Goal: Information Seeking & Learning: Learn about a topic

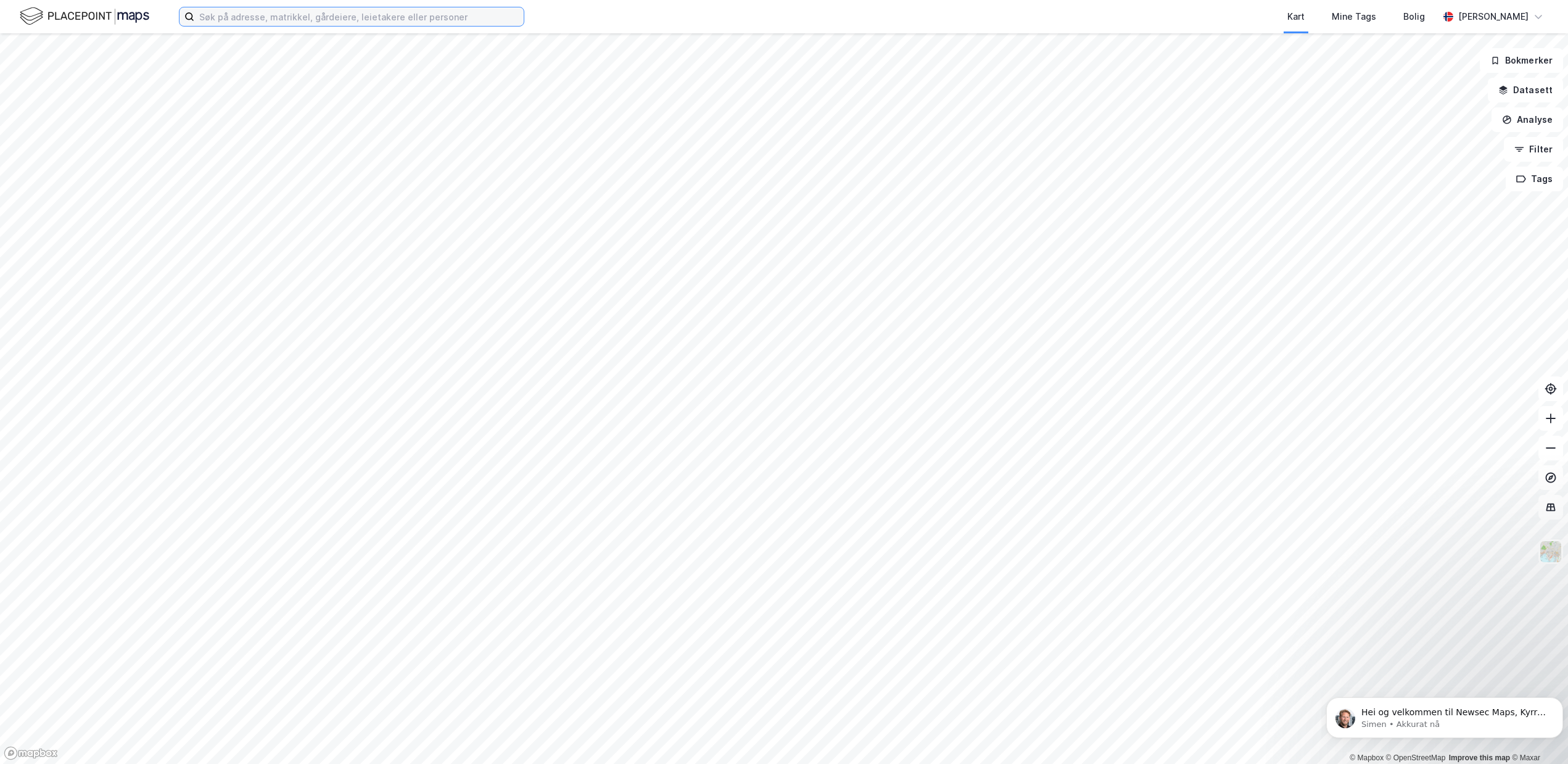
click at [363, 16] on input at bounding box center [359, 17] width 329 height 19
paste input "[STREET_ADDRESS]"
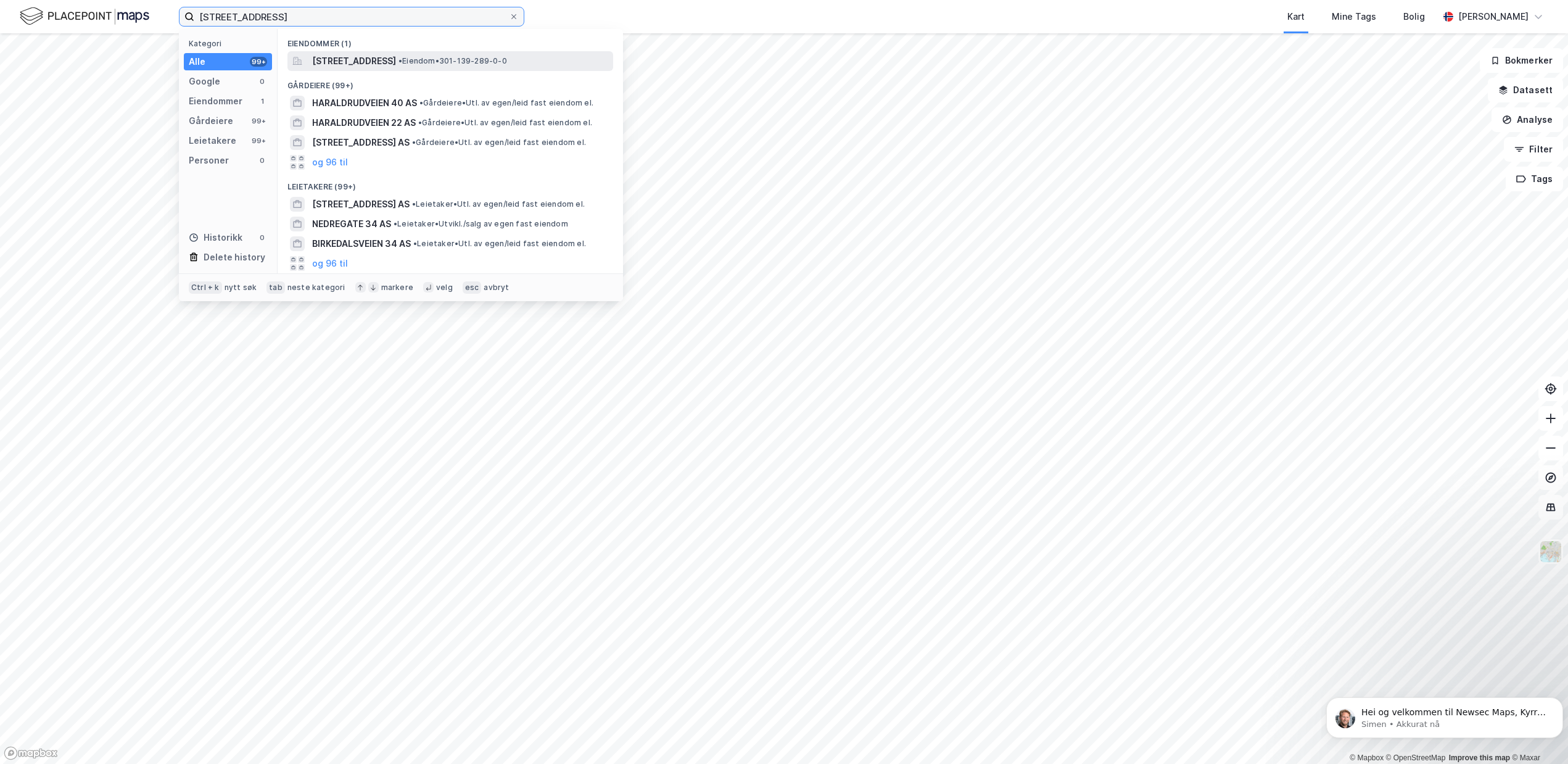
type input "[STREET_ADDRESS]"
click at [378, 66] on span "[STREET_ADDRESS]" at bounding box center [354, 61] width 84 height 15
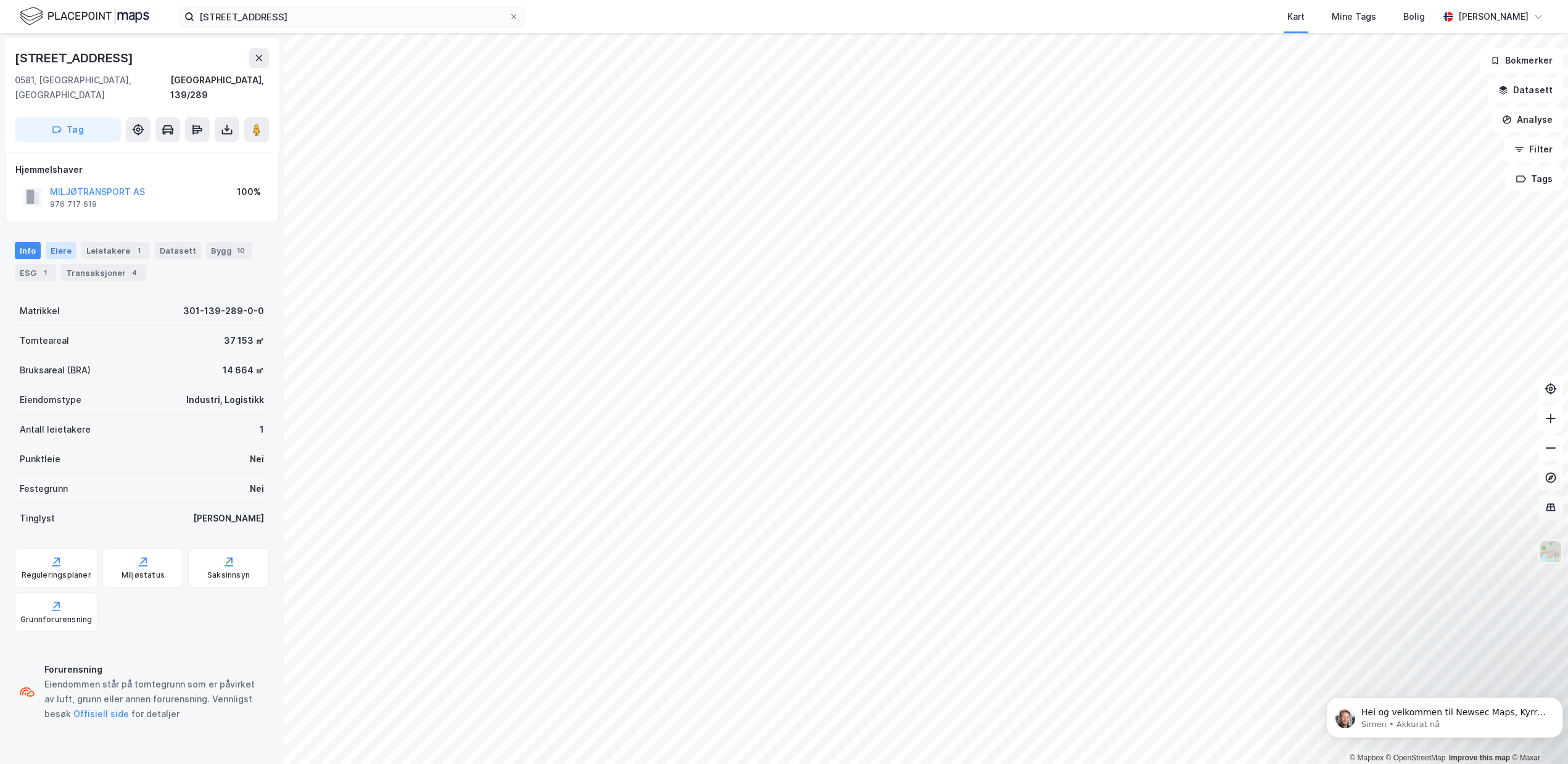
click at [63, 242] on div "Eiere" at bounding box center [61, 251] width 31 height 17
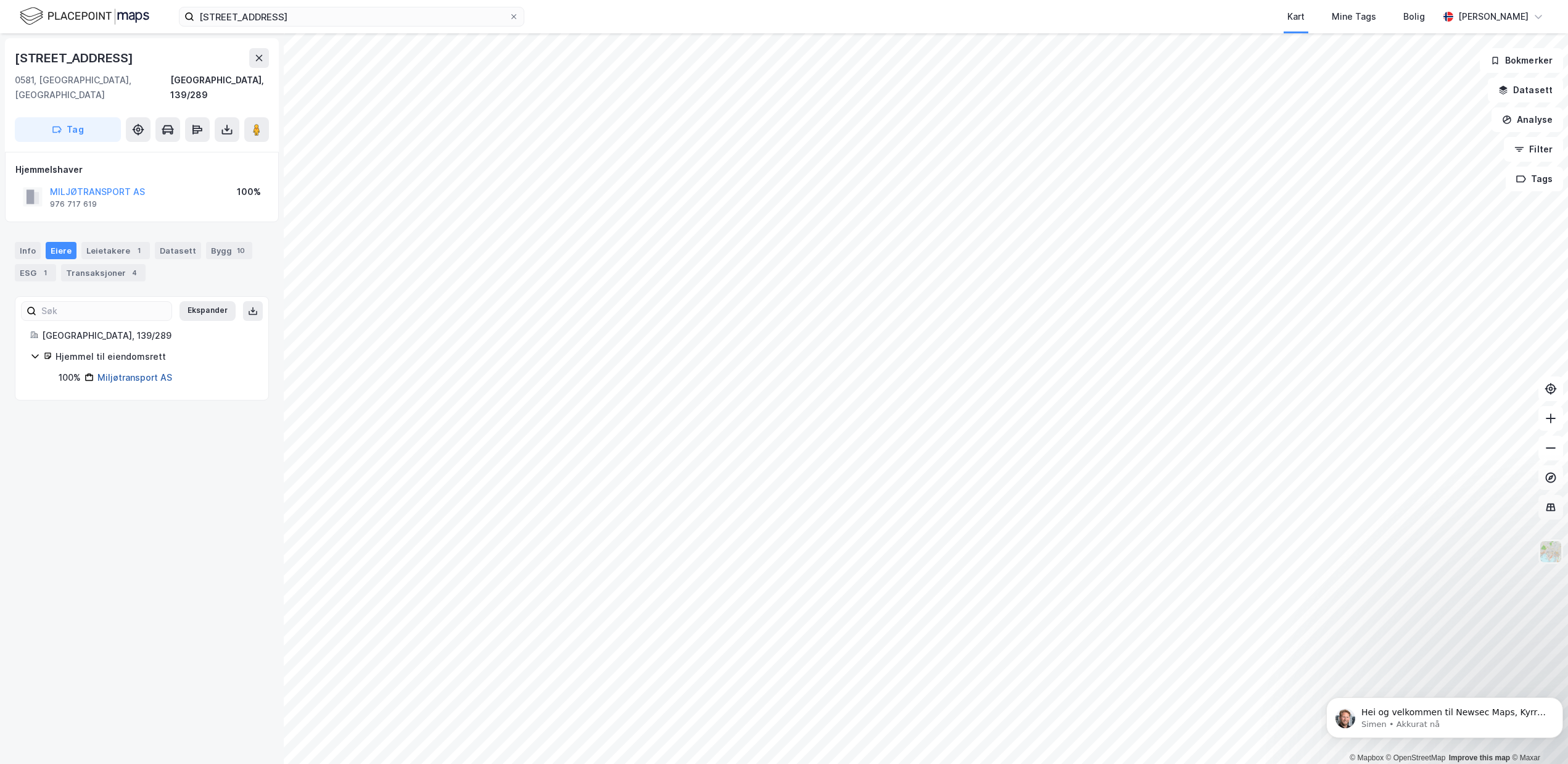
click at [122, 372] on link "Miljøtransport AS" at bounding box center [134, 377] width 75 height 11
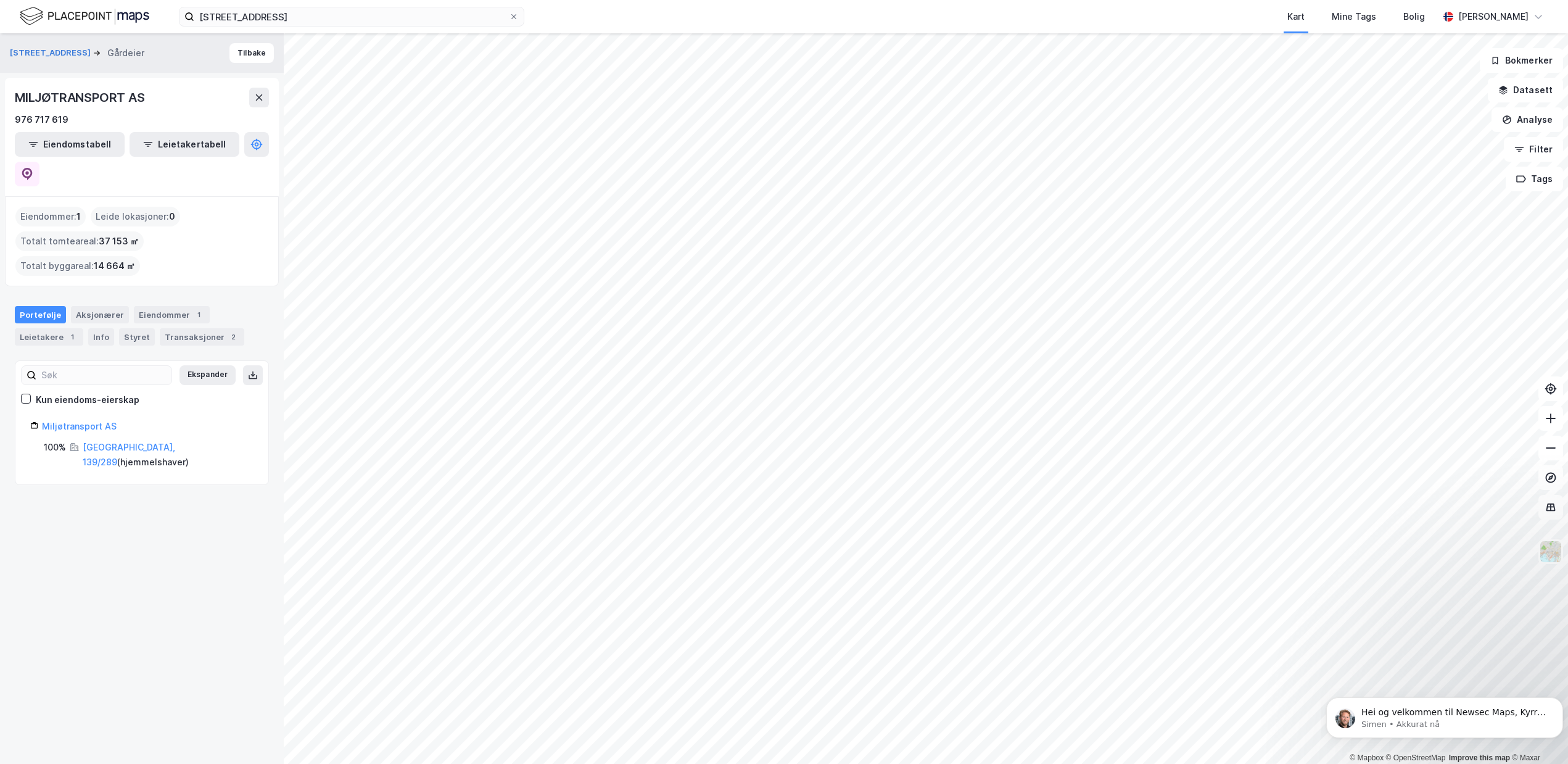
click at [144, 448] on div "Haraldrudveien 34 Gårdeier Tilbake MILJØTRANSPORT AS 976 717 619 Eiendomstabell…" at bounding box center [142, 399] width 284 height 731
click at [89, 421] on link "Miljøtransport AS" at bounding box center [79, 426] width 75 height 11
click at [95, 306] on div "Aksjonærer" at bounding box center [100, 315] width 58 height 17
click at [164, 306] on div "Eiendommer 1" at bounding box center [171, 315] width 76 height 17
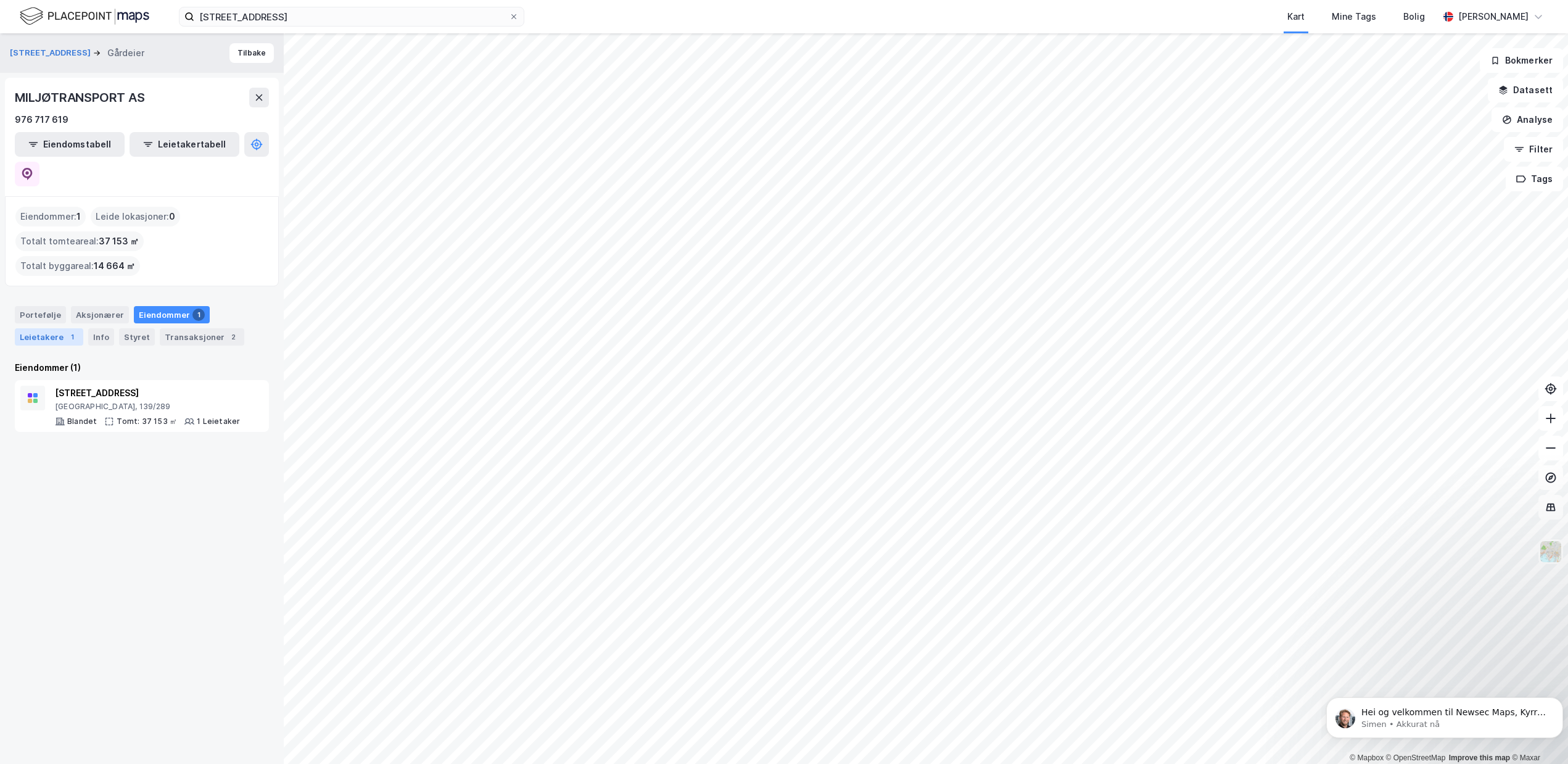
click at [35, 328] on div "Leietakere 1" at bounding box center [49, 337] width 69 height 17
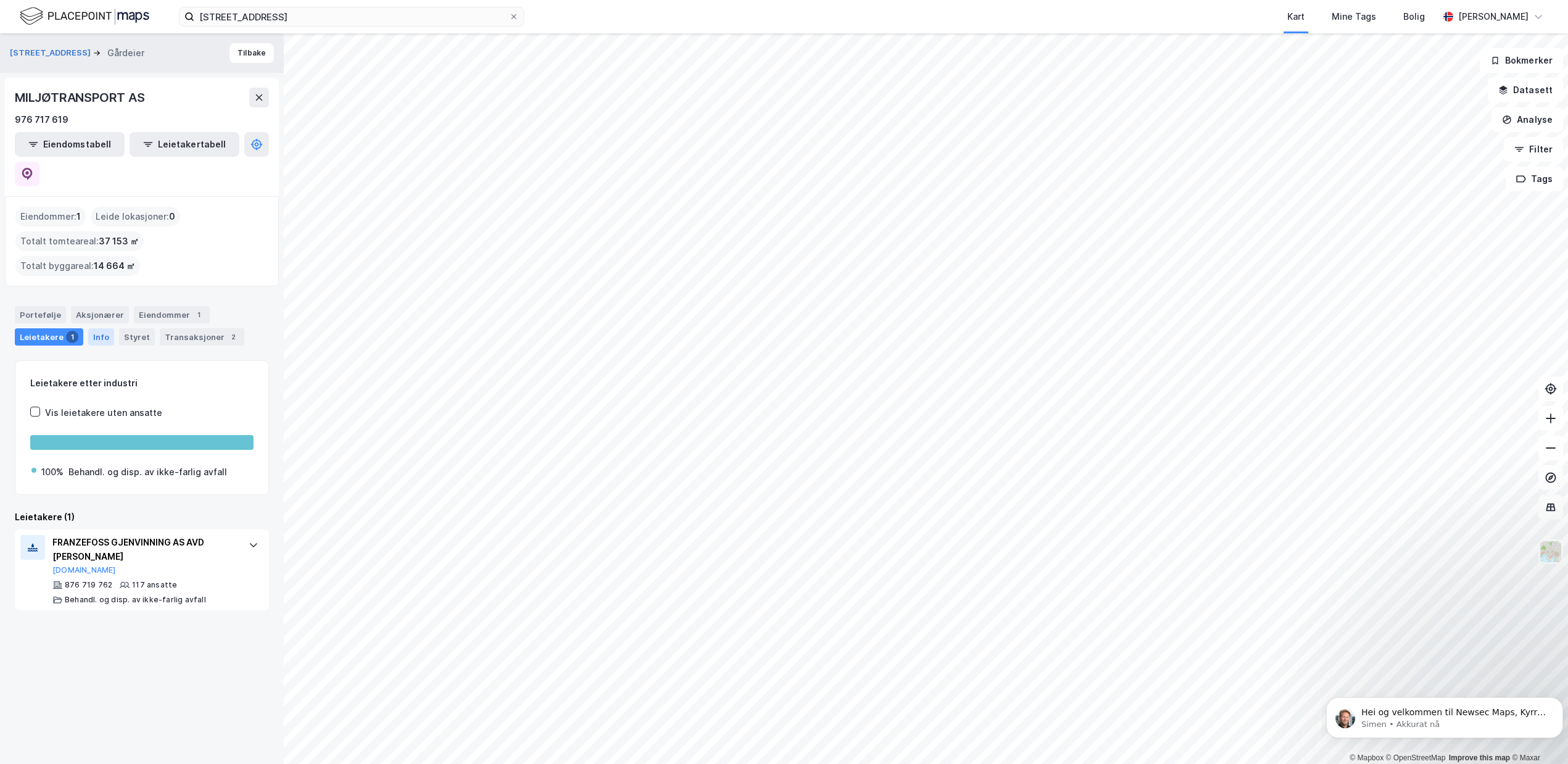
click at [97, 328] on div "Info" at bounding box center [101, 337] width 26 height 17
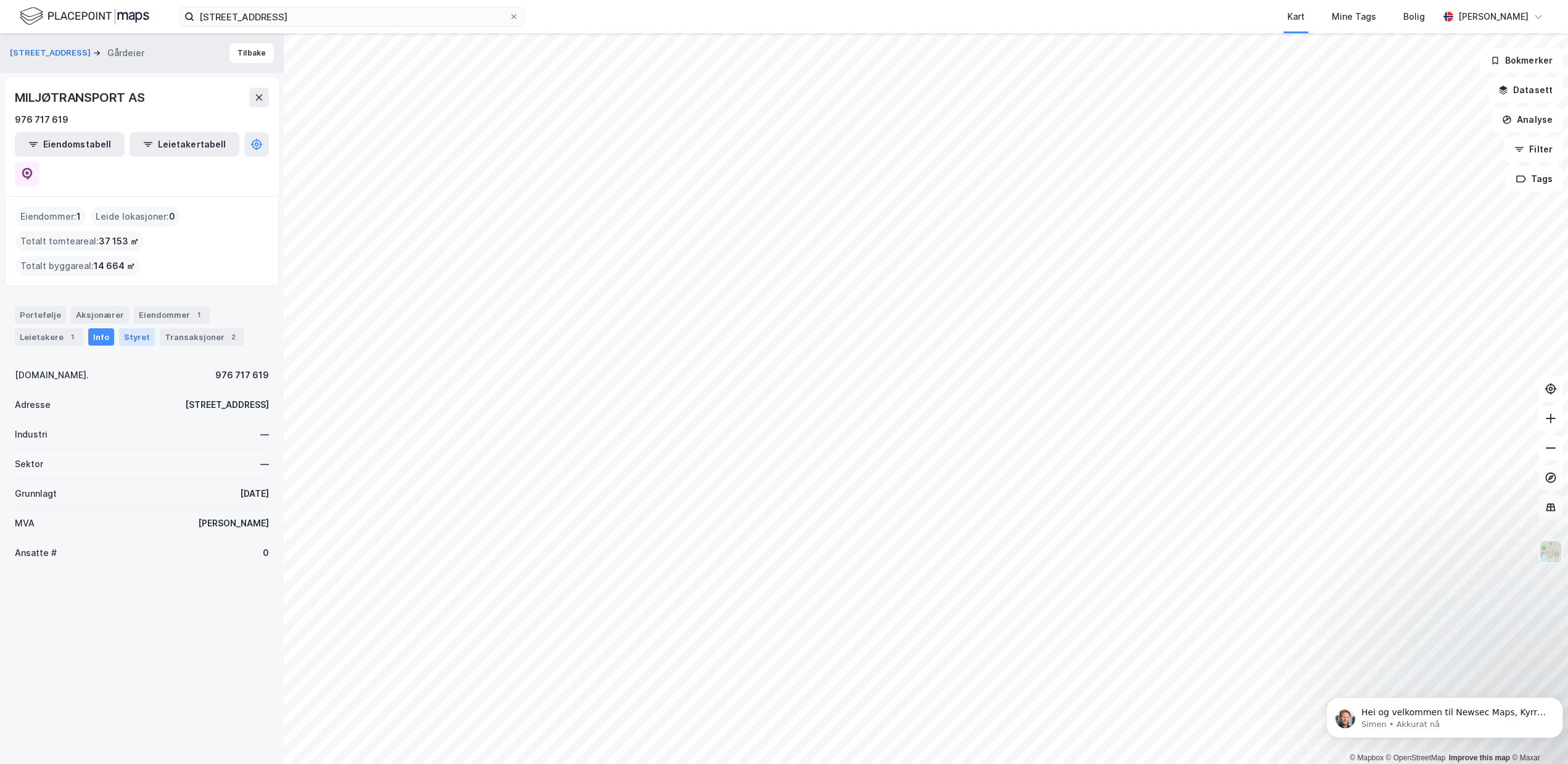
click at [138, 328] on div "Styret" at bounding box center [136, 337] width 36 height 17
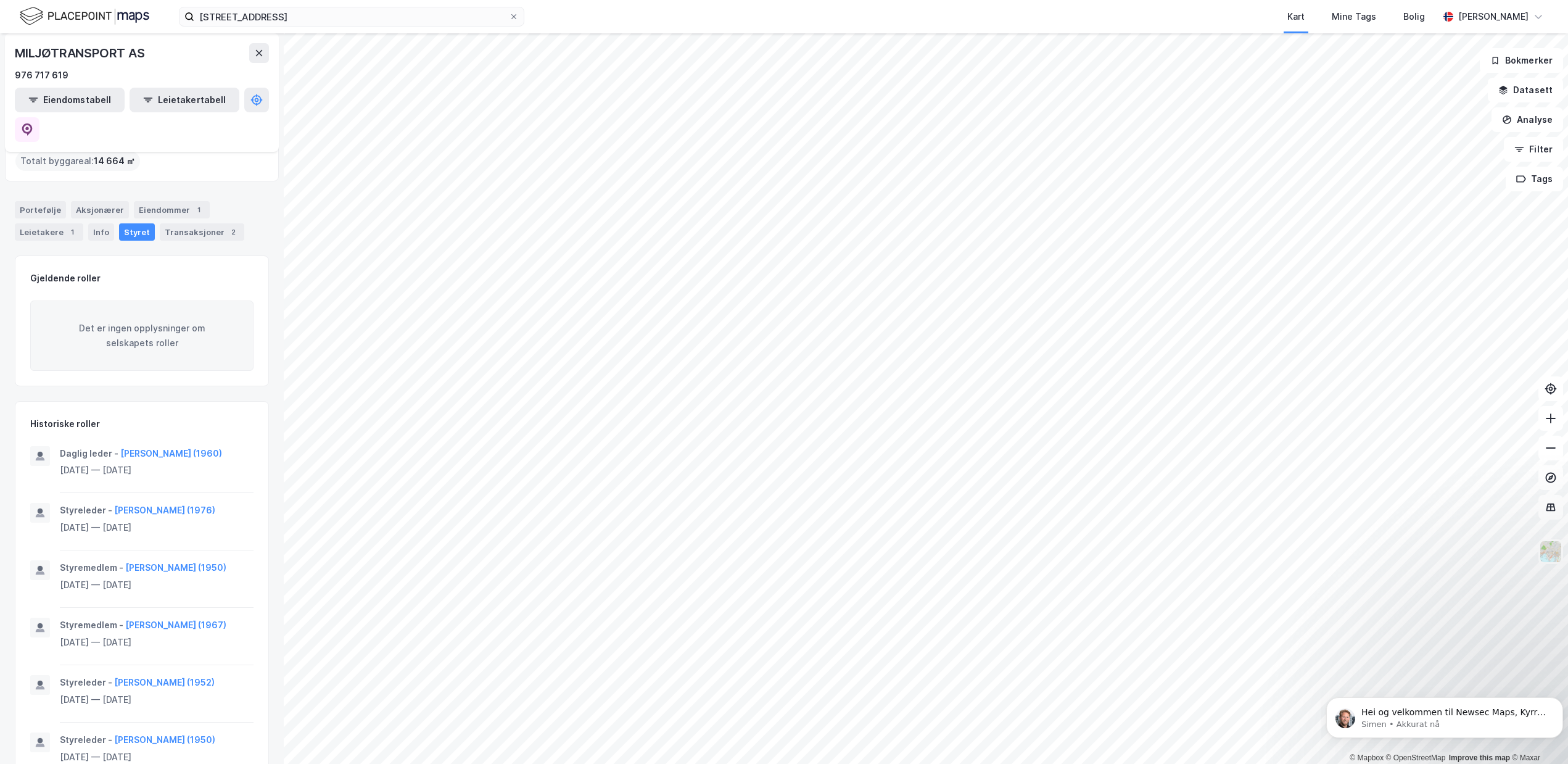
scroll to position [111, 0]
